Goal: Information Seeking & Learning: Learn about a topic

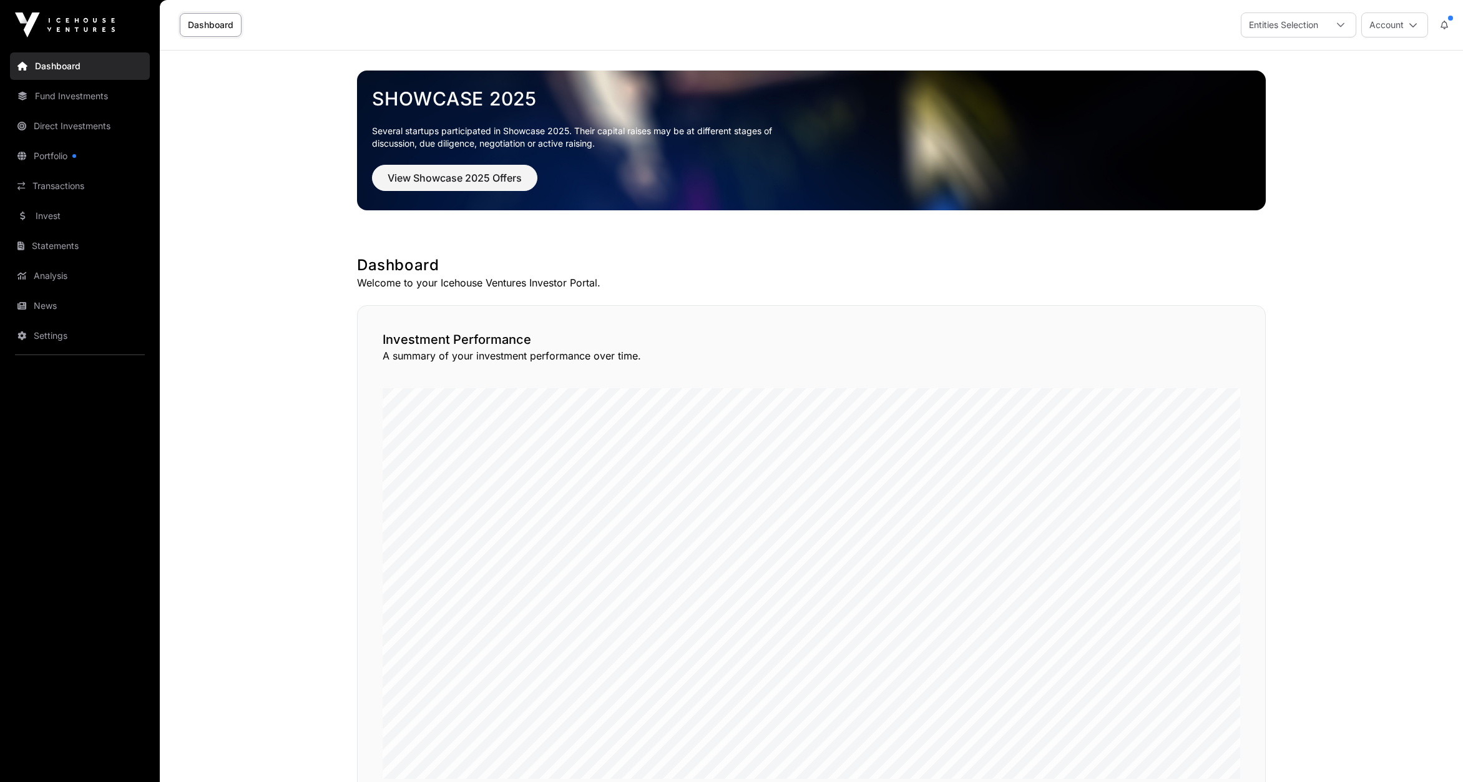
click at [68, 156] on link "Portfolio" at bounding box center [80, 155] width 140 height 27
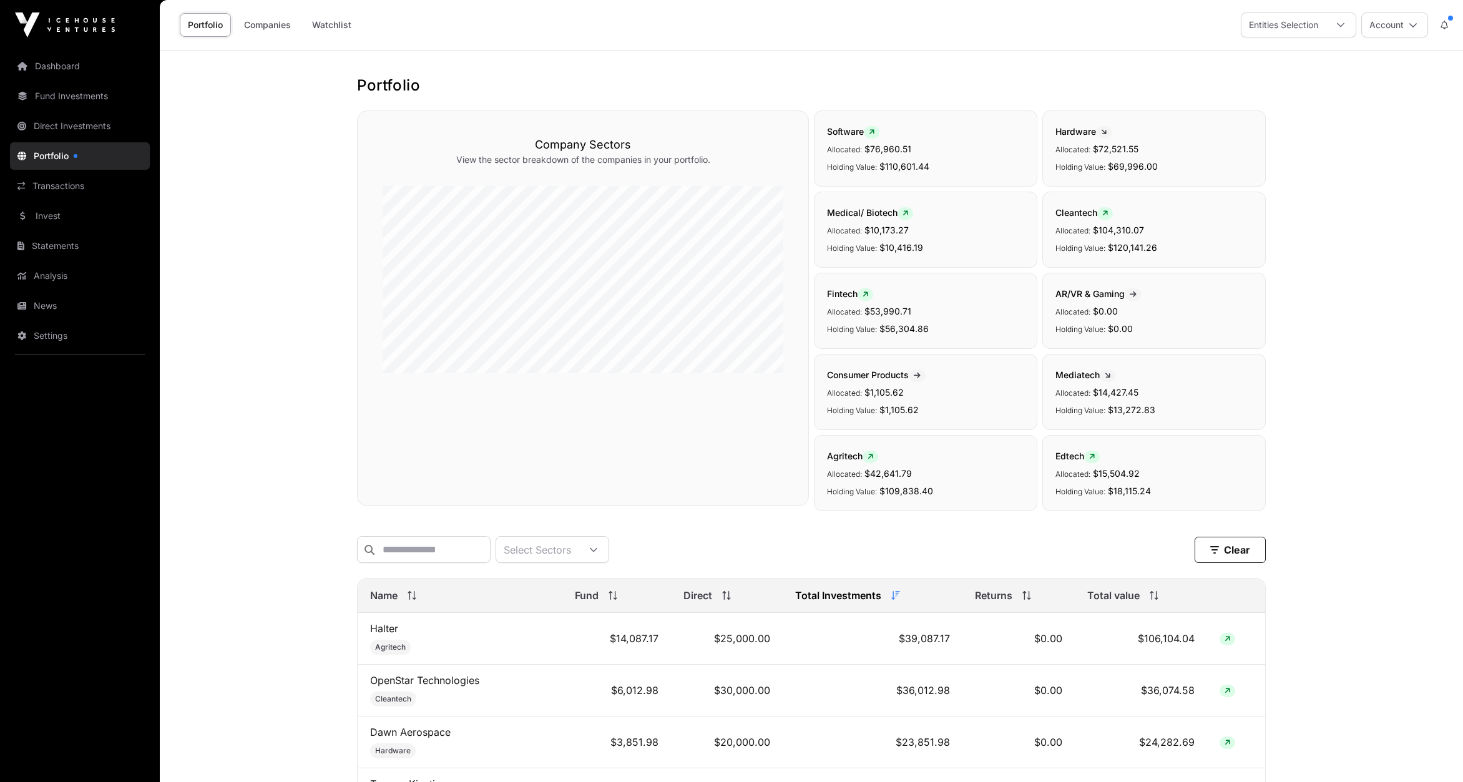
click at [262, 36] on link "Companies" at bounding box center [267, 25] width 63 height 24
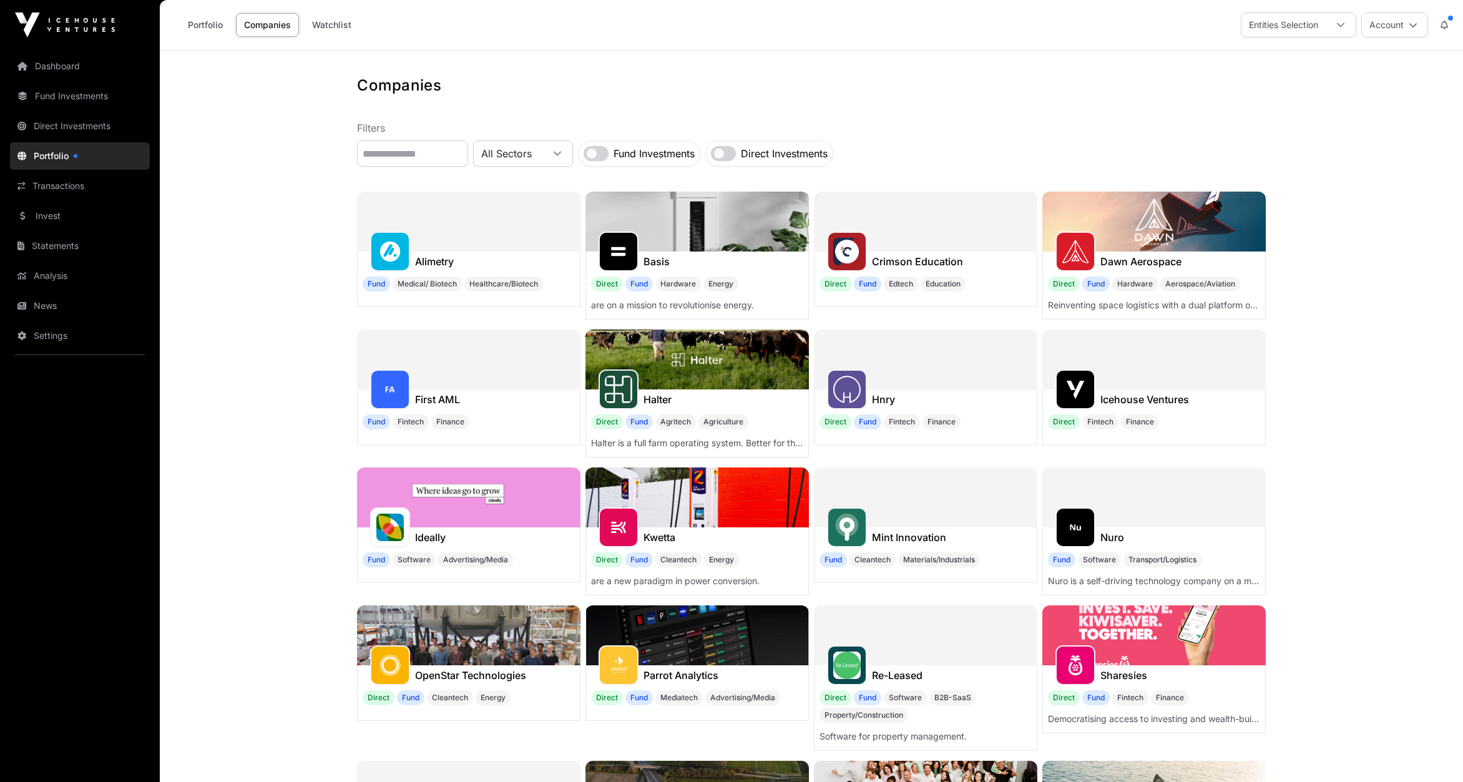
click at [1129, 641] on img at bounding box center [1153, 635] width 223 height 60
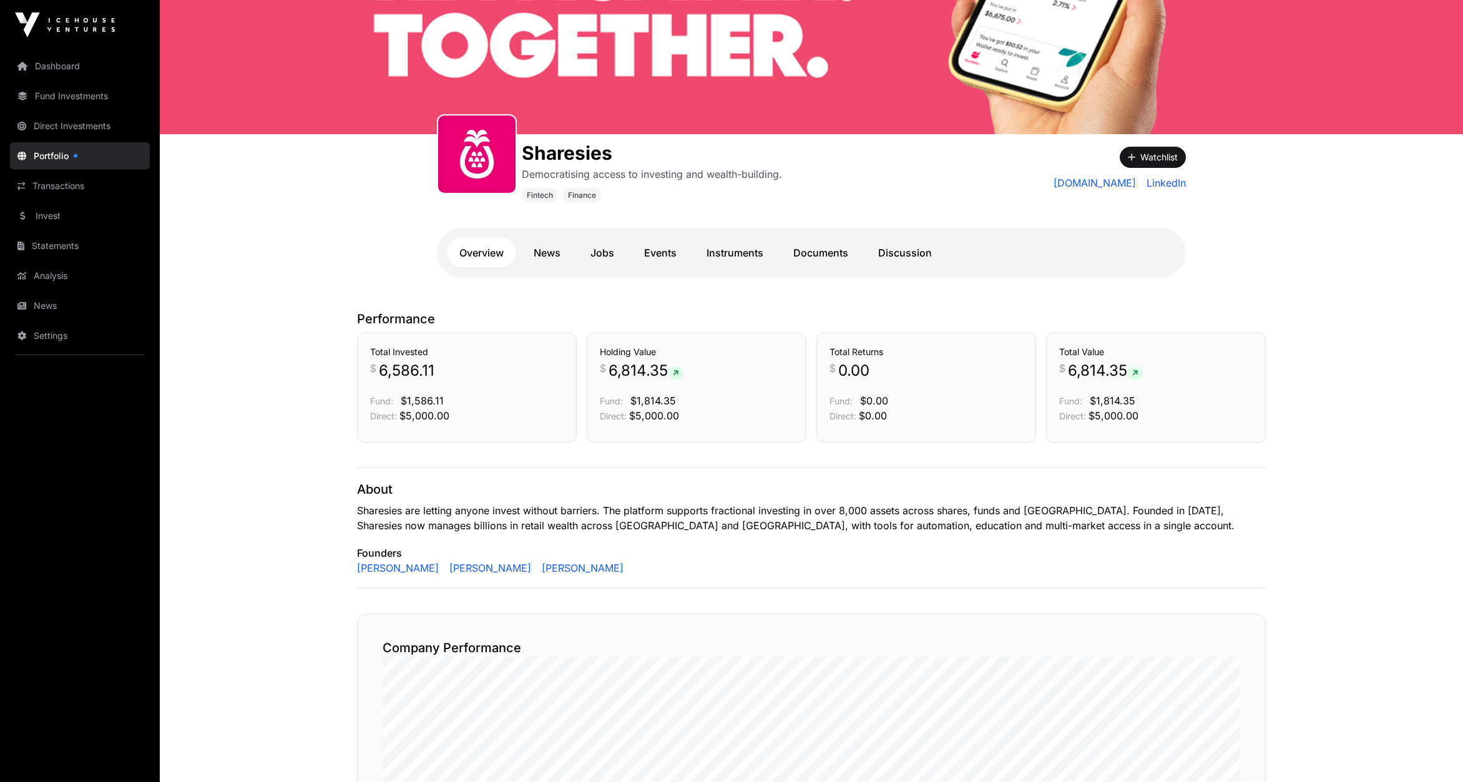
scroll to position [130, 0]
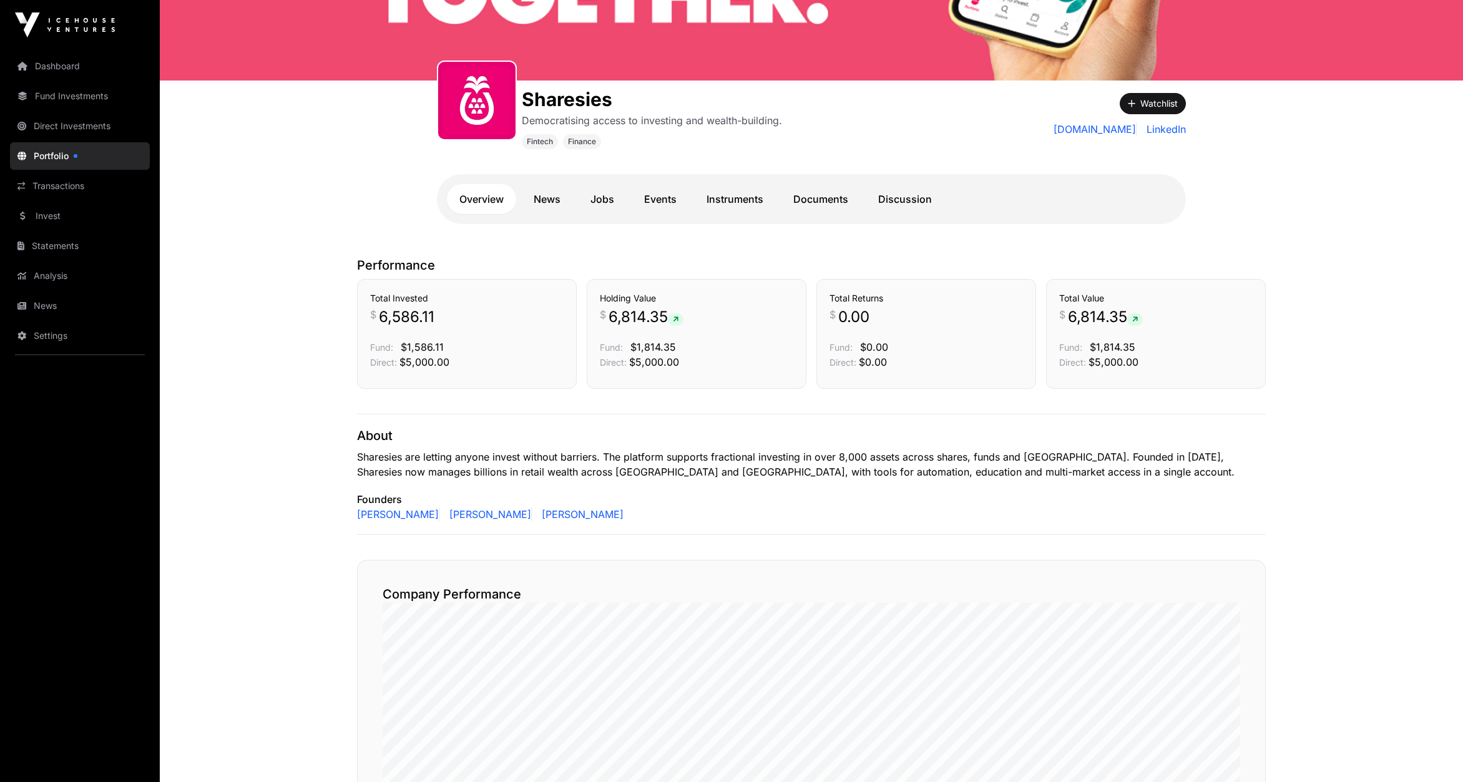
click at [721, 195] on link "Instruments" at bounding box center [735, 199] width 82 height 30
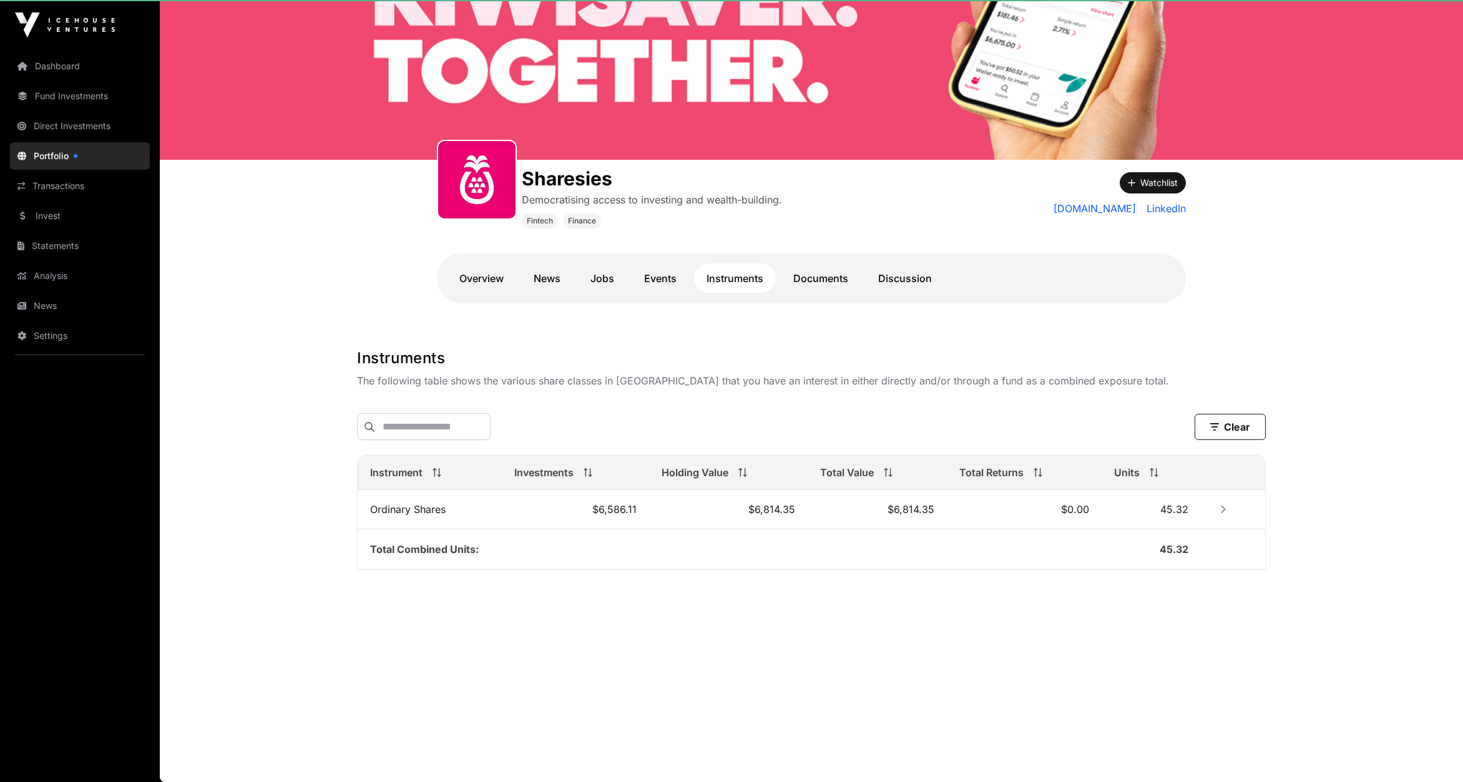
scroll to position [50, 0]
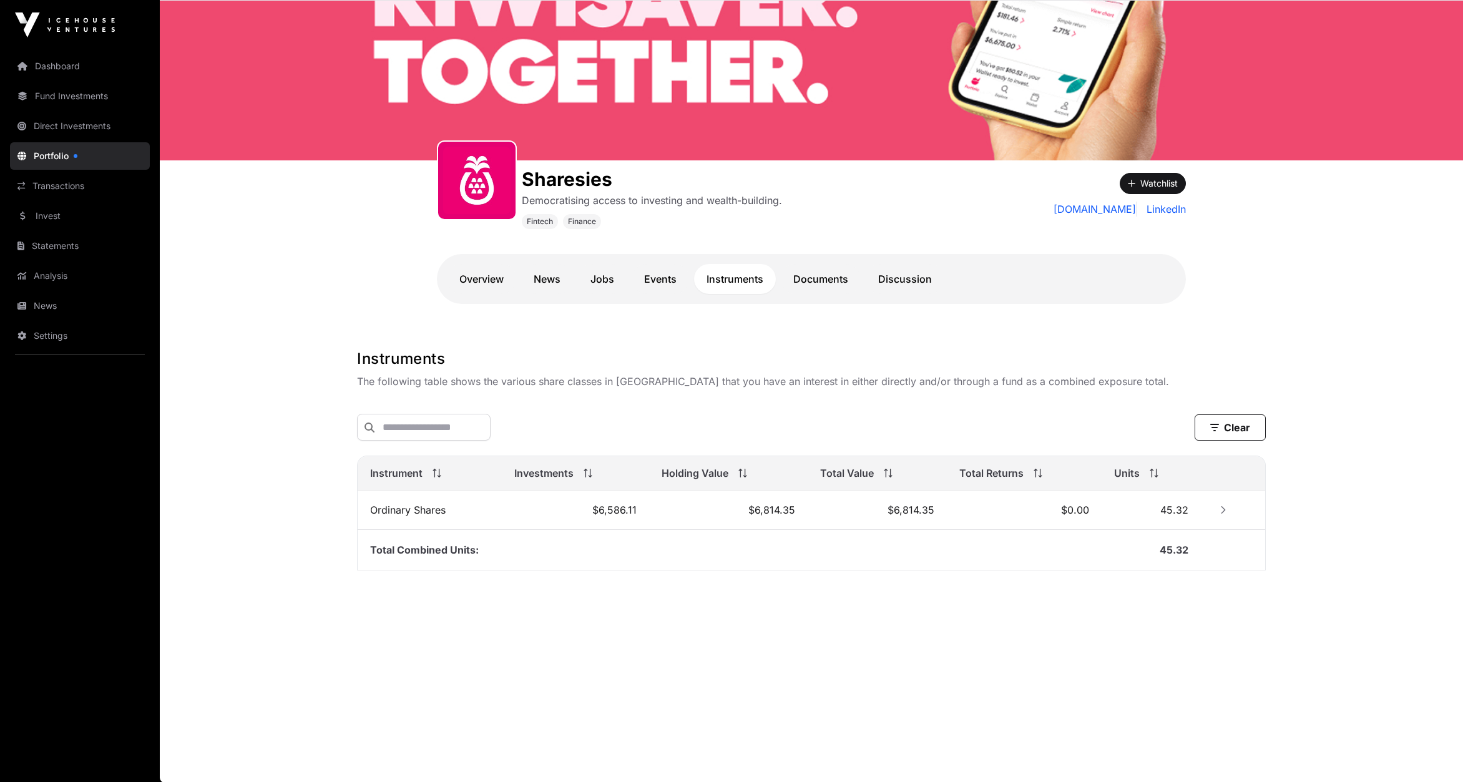
click at [816, 278] on link "Documents" at bounding box center [821, 279] width 80 height 30
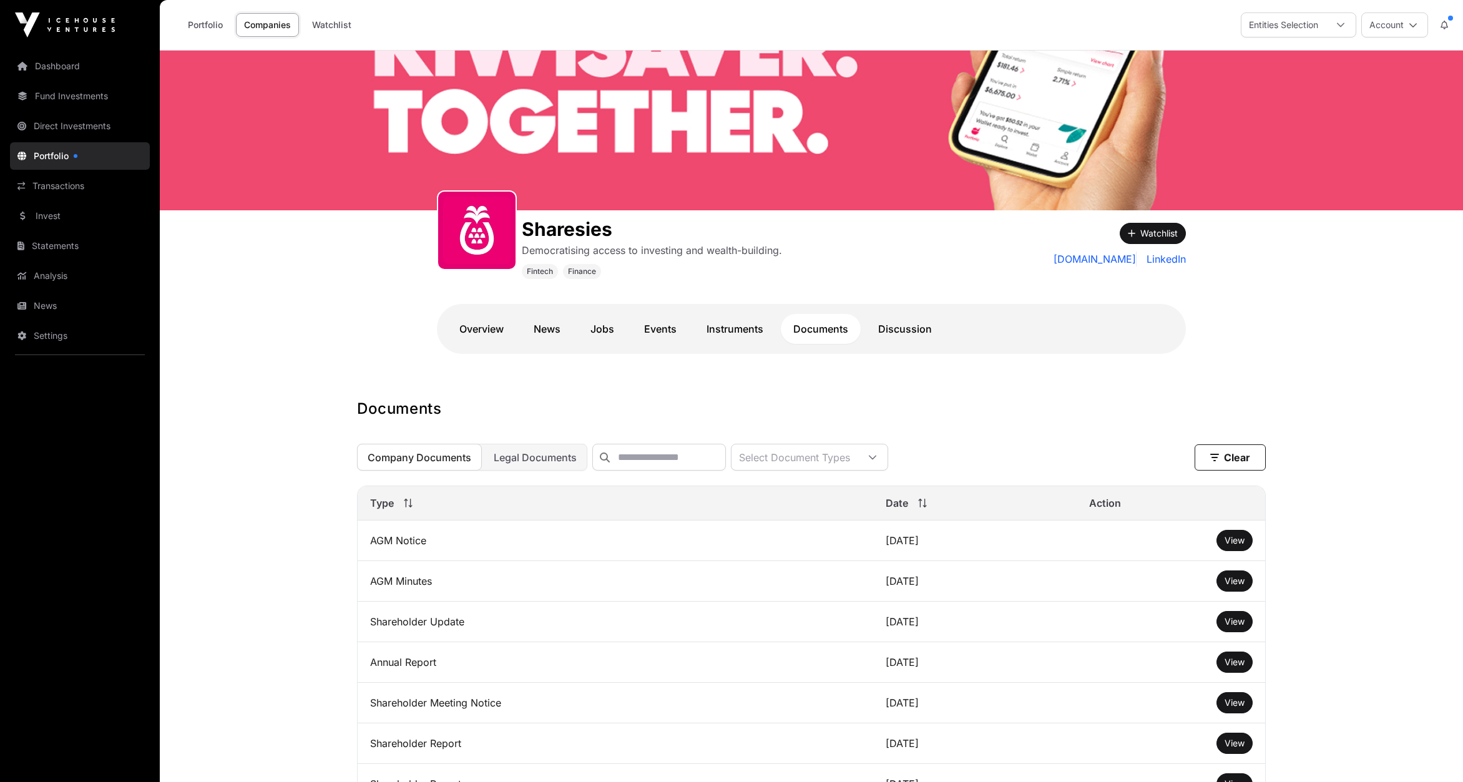
click at [653, 328] on link "Events" at bounding box center [659, 329] width 57 height 30
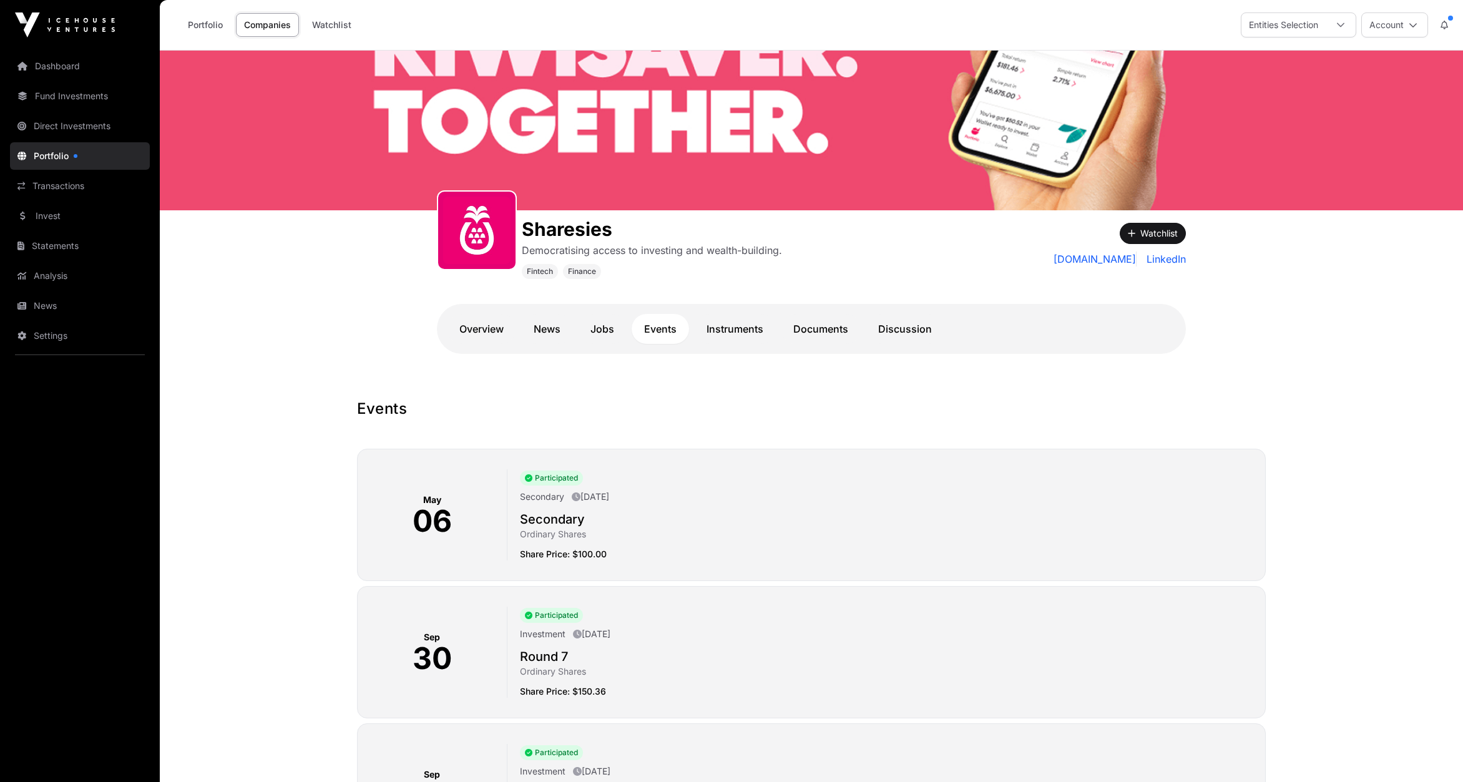
click at [909, 329] on link "Discussion" at bounding box center [904, 329] width 79 height 30
